Goal: Task Accomplishment & Management: Manage account settings

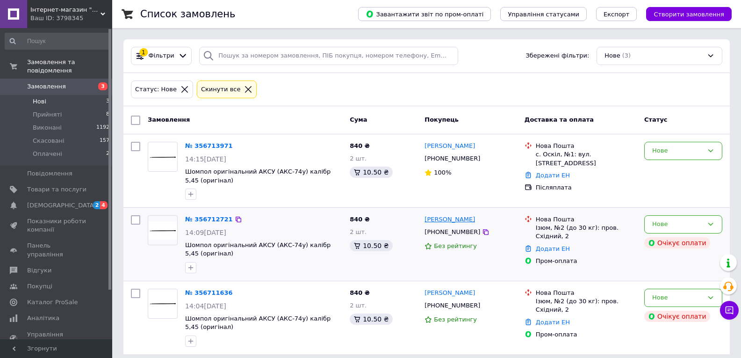
scroll to position [7, 0]
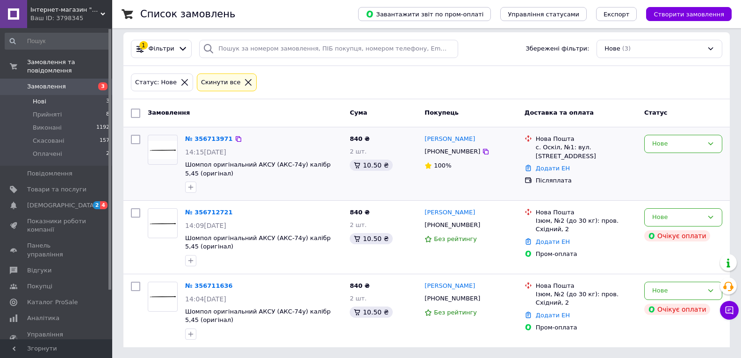
click at [682, 134] on div "Нове" at bounding box center [684, 163] width 86 height 65
click at [673, 153] on div "Нове" at bounding box center [684, 163] width 86 height 65
click at [683, 144] on div "Нове" at bounding box center [677, 144] width 51 height 10
click at [675, 155] on li "Прийнято" at bounding box center [683, 163] width 77 height 17
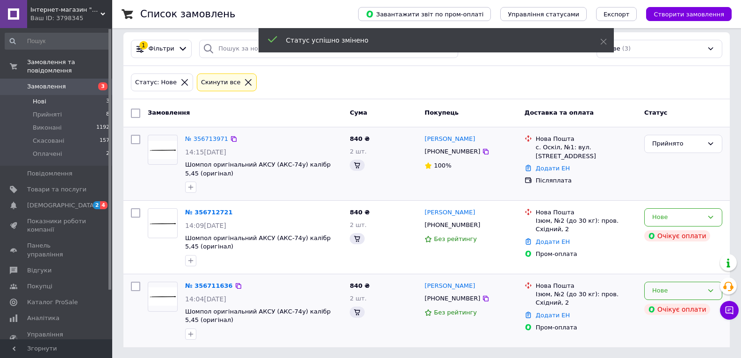
click at [663, 287] on div "Нове" at bounding box center [677, 291] width 51 height 10
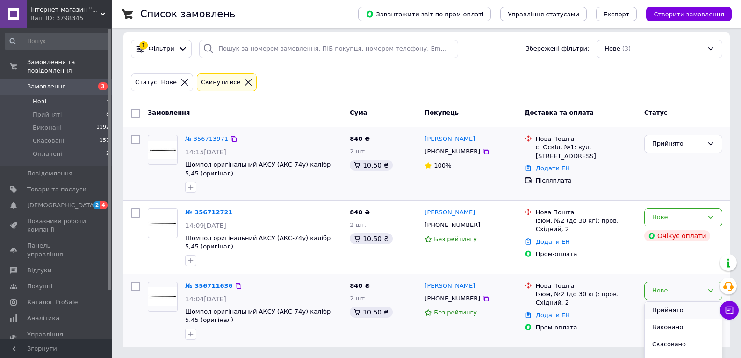
click at [662, 309] on li "Прийнято" at bounding box center [683, 310] width 77 height 17
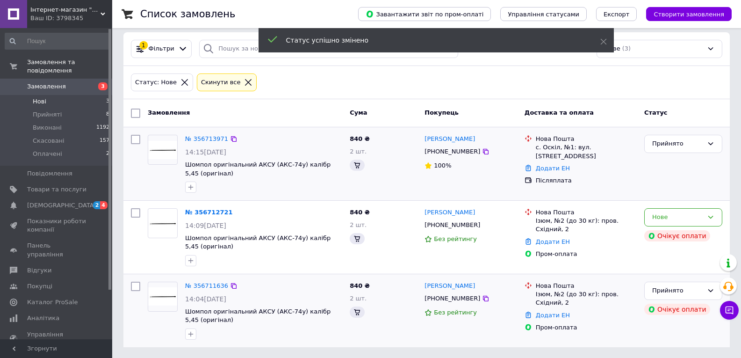
click at [688, 220] on div "Нове" at bounding box center [677, 217] width 51 height 10
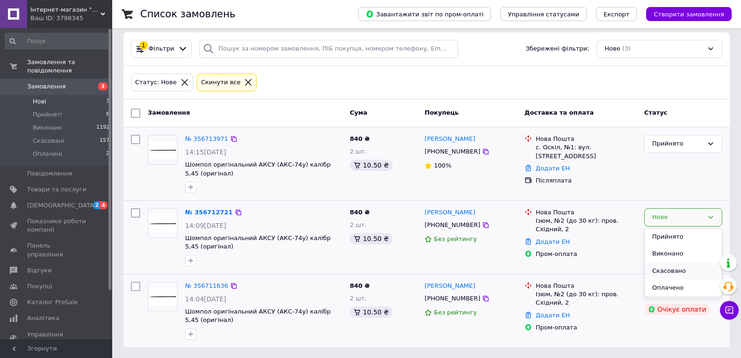
click at [663, 268] on li "Скасовано" at bounding box center [683, 270] width 77 height 17
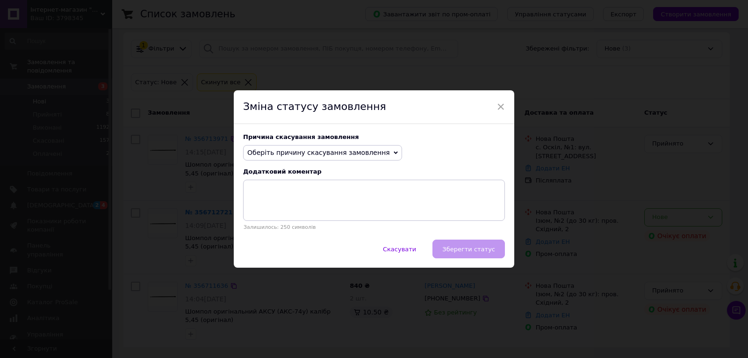
click at [289, 149] on span "Оберіть причину скасування замовлення" at bounding box center [318, 152] width 143 height 7
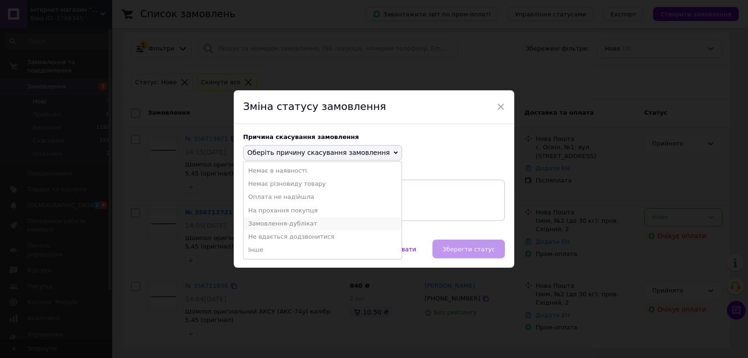
click at [280, 224] on li "Замовлення-дублікат" at bounding box center [323, 223] width 158 height 13
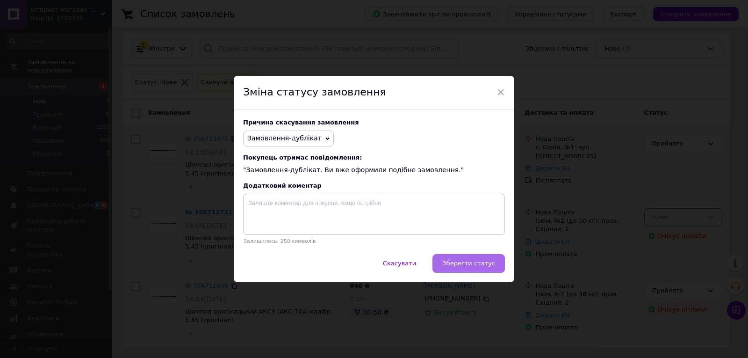
click at [450, 260] on span "Зберегти статус" at bounding box center [468, 262] width 53 height 7
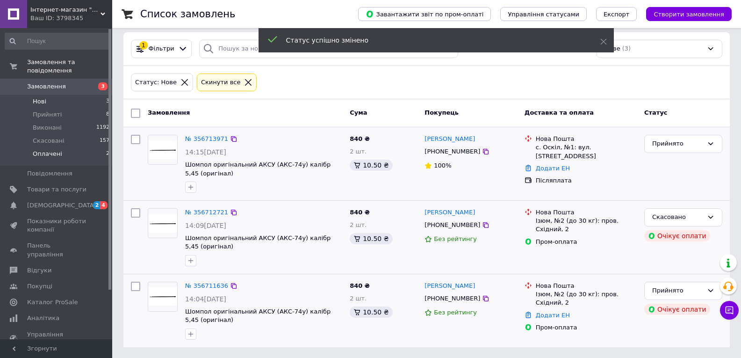
click at [79, 147] on li "Оплачені 2" at bounding box center [57, 156] width 115 height 18
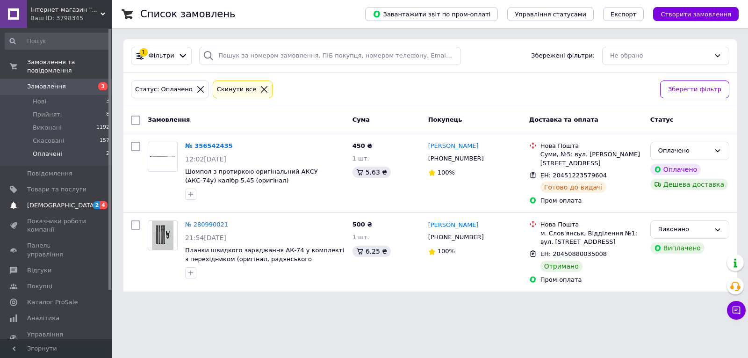
click at [94, 201] on span "2" at bounding box center [96, 205] width 7 height 8
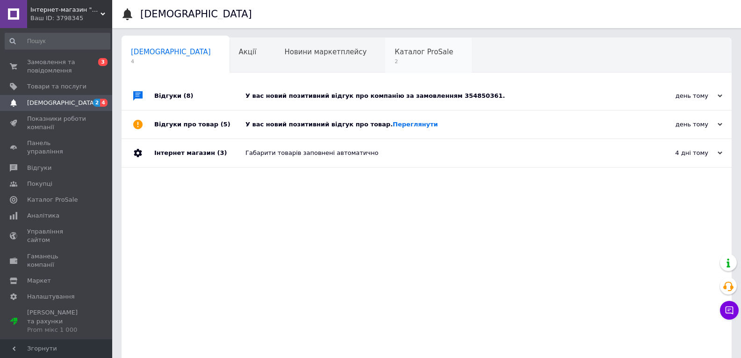
click at [395, 60] on span "2" at bounding box center [424, 61] width 58 height 7
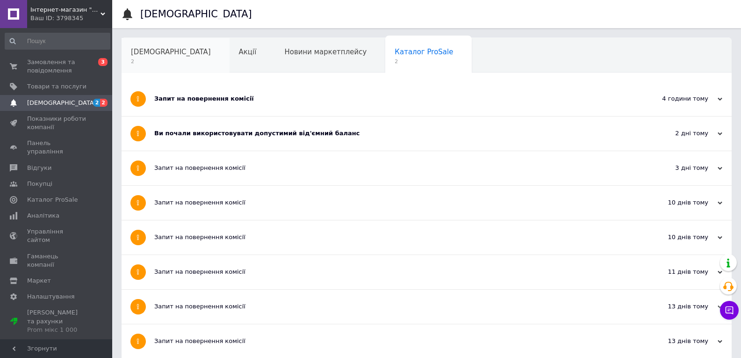
click at [168, 57] on div "[DEMOGRAPHIC_DATA] 2" at bounding box center [176, 56] width 108 height 36
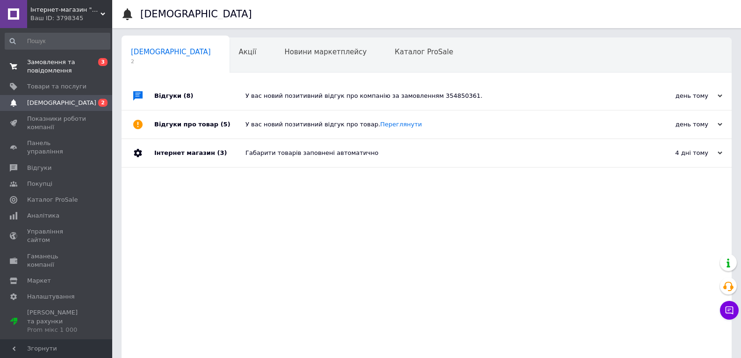
click at [62, 73] on span "Замовлення та повідомлення" at bounding box center [56, 66] width 59 height 17
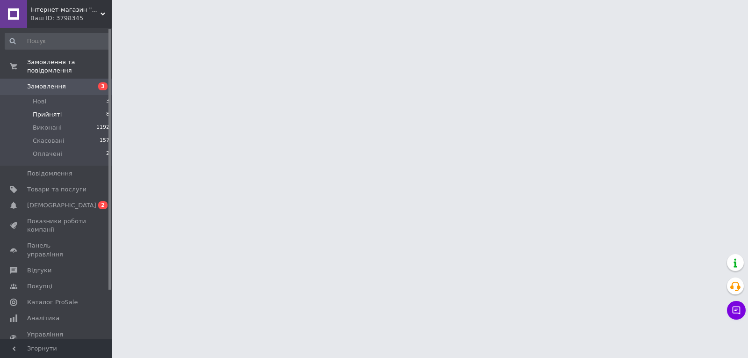
click at [68, 108] on li "Прийняті 8" at bounding box center [57, 114] width 115 height 13
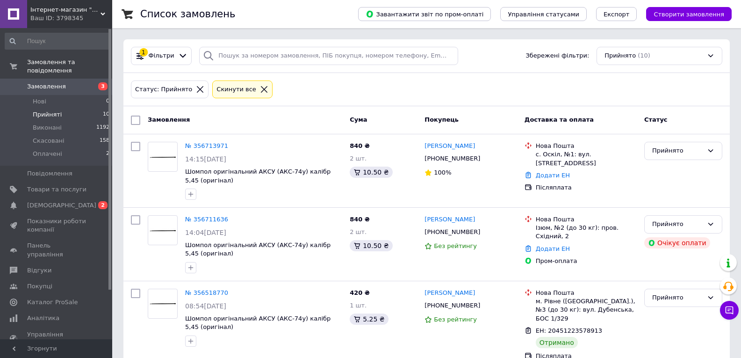
scroll to position [63, 0]
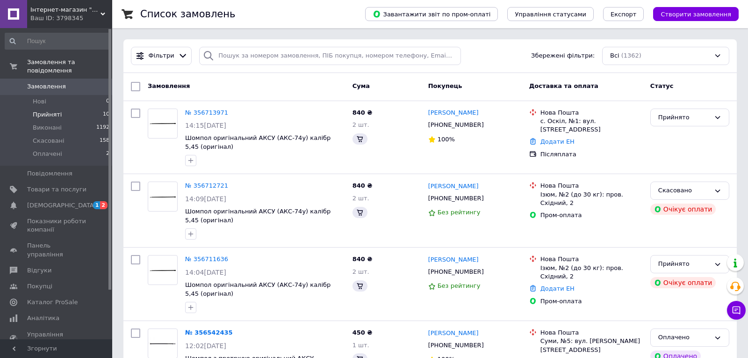
click at [79, 108] on li "Прийняті 10" at bounding box center [57, 114] width 115 height 13
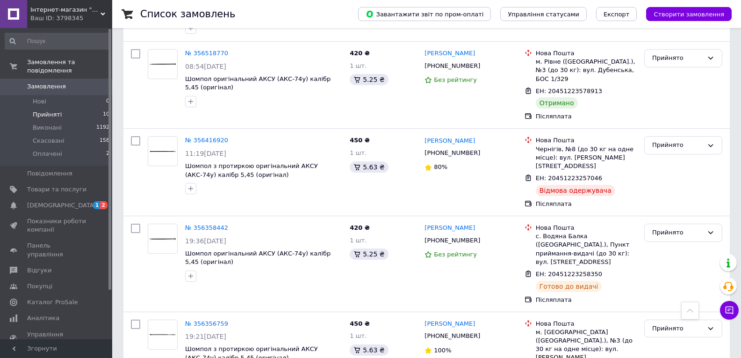
scroll to position [187, 0]
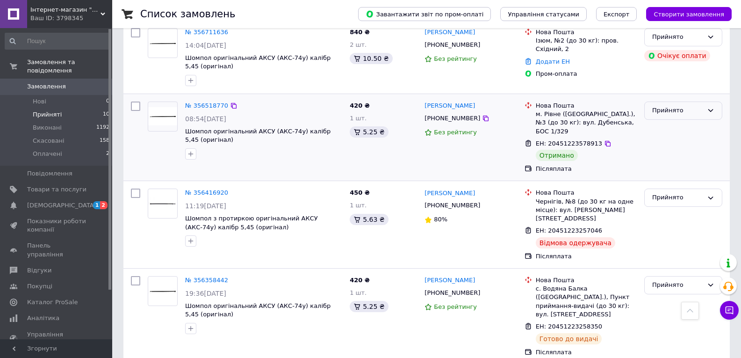
click at [656, 112] on div "Прийнято" at bounding box center [677, 111] width 51 height 10
click at [666, 129] on li "Виконано" at bounding box center [683, 130] width 77 height 17
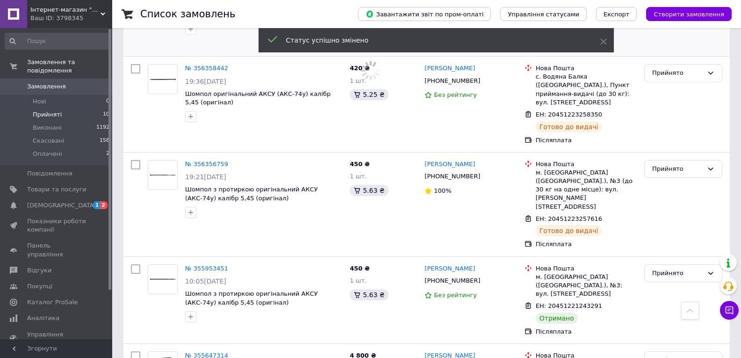
scroll to position [421, 0]
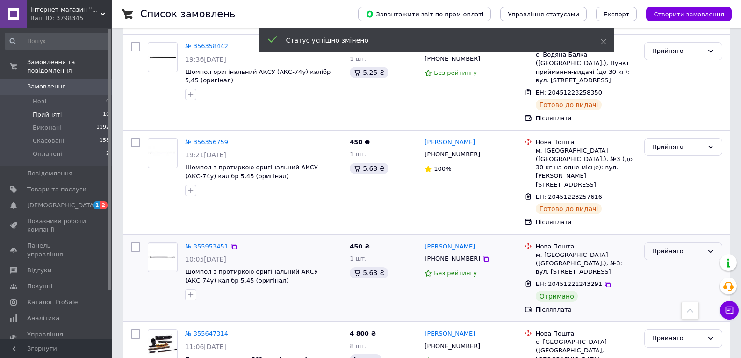
click at [669, 246] on div "Прийнято" at bounding box center [677, 251] width 51 height 10
click at [668, 262] on li "Виконано" at bounding box center [683, 270] width 77 height 17
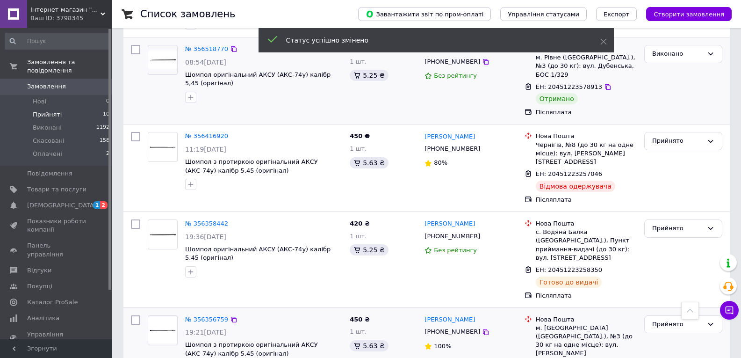
scroll to position [227, 0]
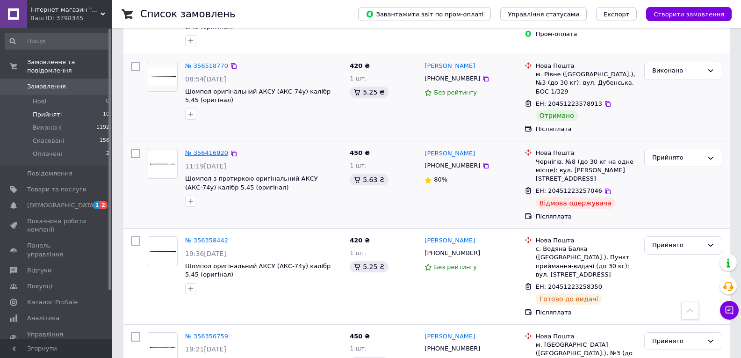
click at [211, 149] on link "№ 356416920" at bounding box center [206, 152] width 43 height 7
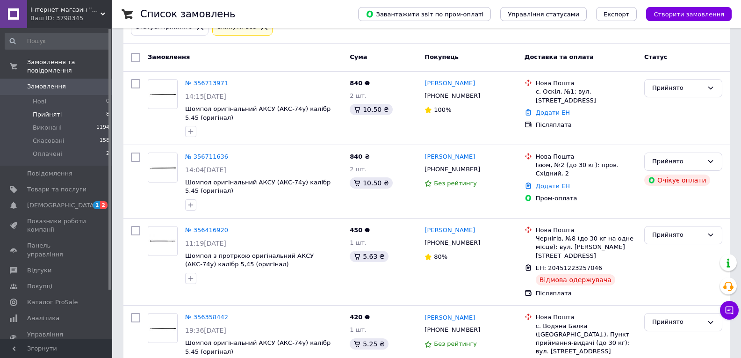
scroll to position [47, 0]
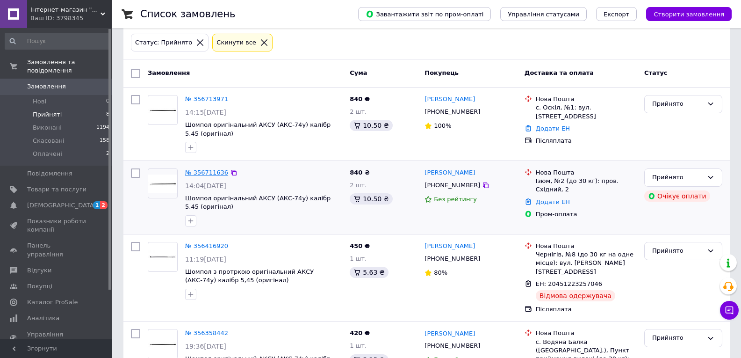
click at [219, 170] on link "№ 356711636" at bounding box center [206, 172] width 43 height 7
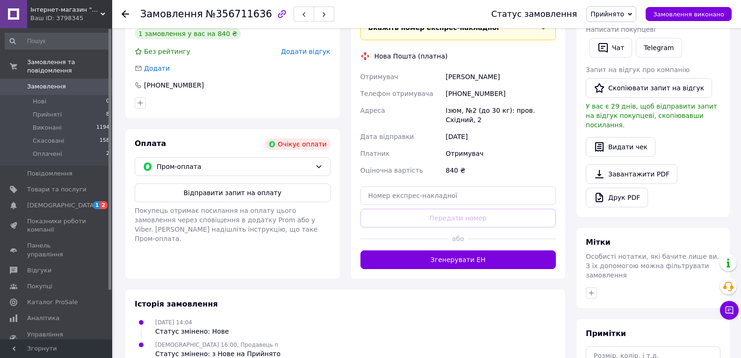
scroll to position [193, 0]
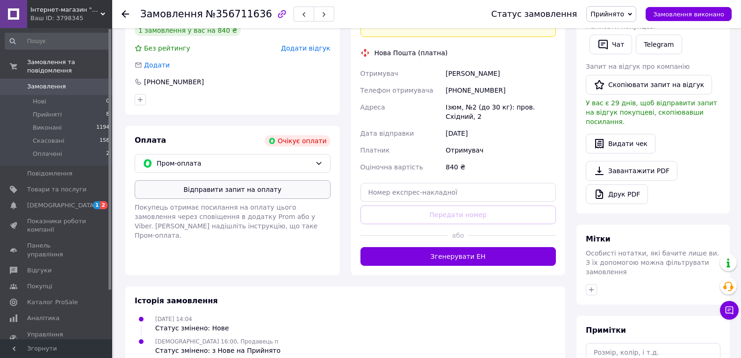
click at [226, 189] on button "Відправити запит на оплату" at bounding box center [233, 189] width 196 height 19
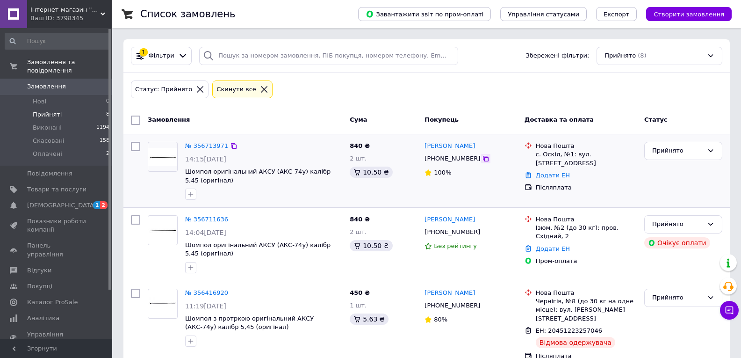
click at [483, 159] on icon at bounding box center [486, 159] width 6 height 6
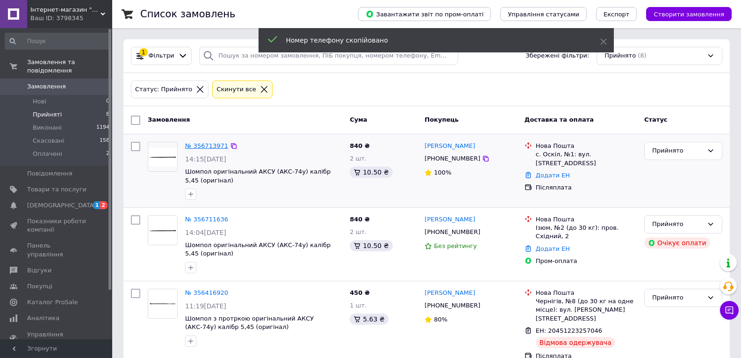
click at [198, 149] on link "№ 356713971" at bounding box center [206, 145] width 43 height 7
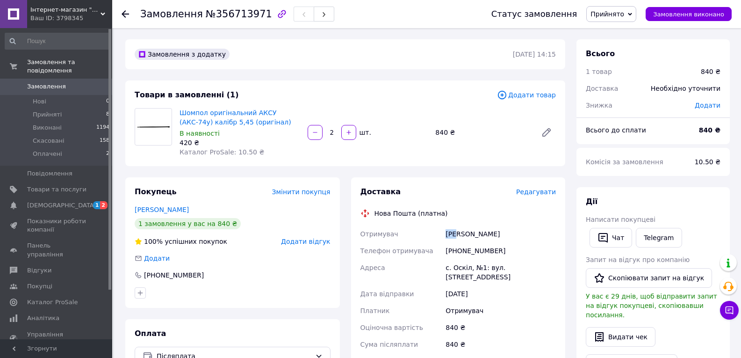
drag, startPoint x: 457, startPoint y: 236, endPoint x: 441, endPoint y: 234, distance: 15.5
click at [441, 234] on div "Отримувач Гой Руслан Телефон отримувача +380683935547 Адреса с. Оскіл, №1: вул.…" at bounding box center [459, 310] width 200 height 170
copy div "Отримувач Гой"
drag, startPoint x: 477, startPoint y: 234, endPoint x: 458, endPoint y: 234, distance: 18.7
click at [458, 234] on div "Гой Руслан" at bounding box center [501, 233] width 114 height 17
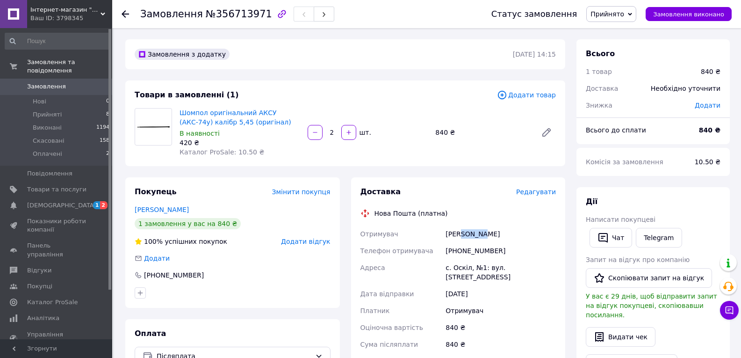
copy div "Руслан"
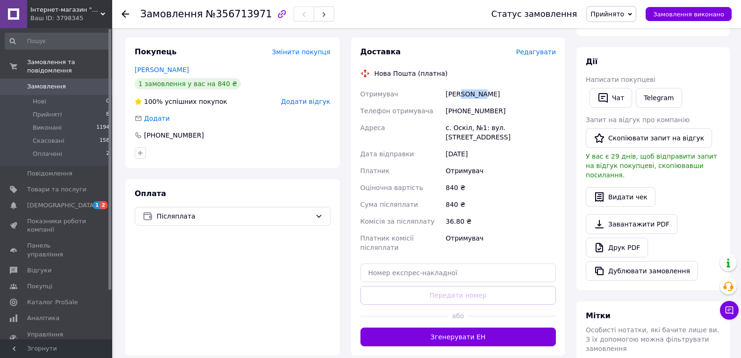
scroll to position [140, 0]
drag, startPoint x: 467, startPoint y: 129, endPoint x: 447, endPoint y: 126, distance: 19.9
click at [447, 126] on div "с. Оскіл, №1: вул. [STREET_ADDRESS]" at bounding box center [501, 132] width 114 height 26
copy div "с. Оскіл"
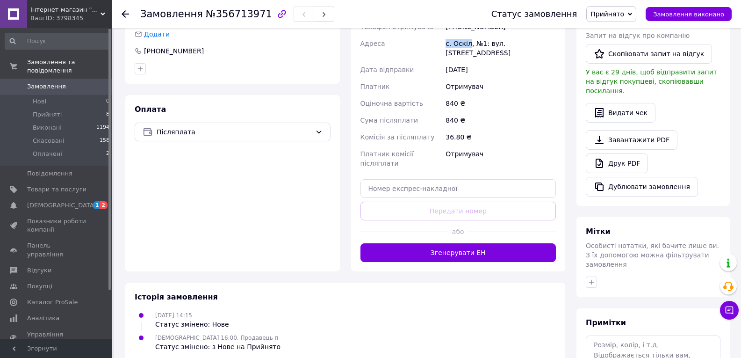
scroll to position [234, 0]
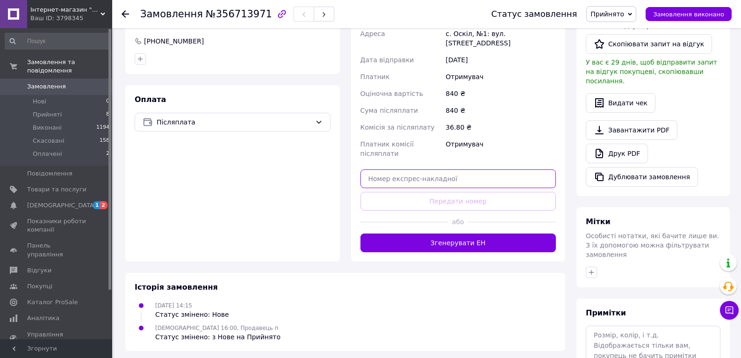
paste input "20451225227473"
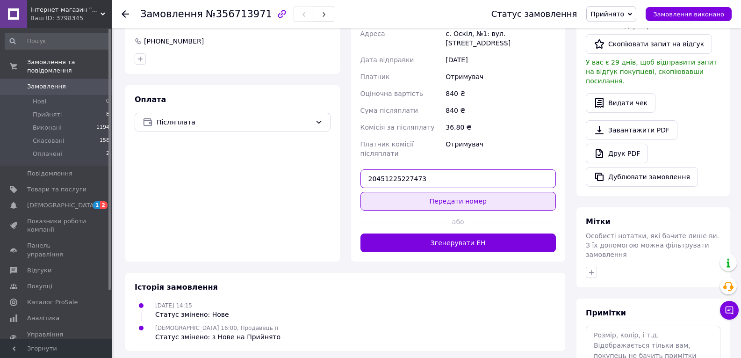
type input "20451225227473"
click at [455, 192] on button "Передати номер" at bounding box center [458, 201] width 196 height 19
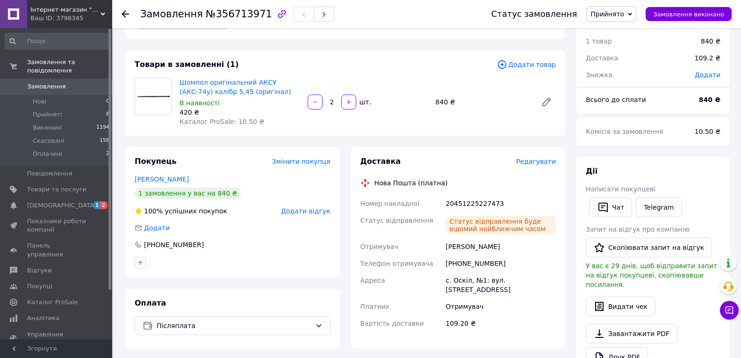
scroll to position [47, 0]
